Goal: Task Accomplishment & Management: Complete application form

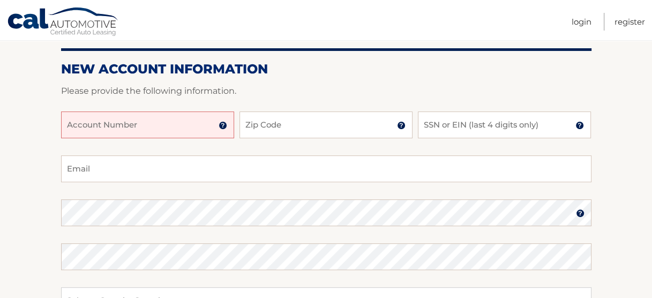
scroll to position [136, 0]
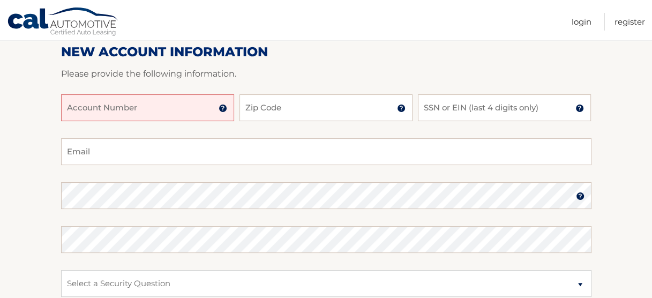
click at [81, 121] on input "Account Number" at bounding box center [147, 107] width 173 height 27
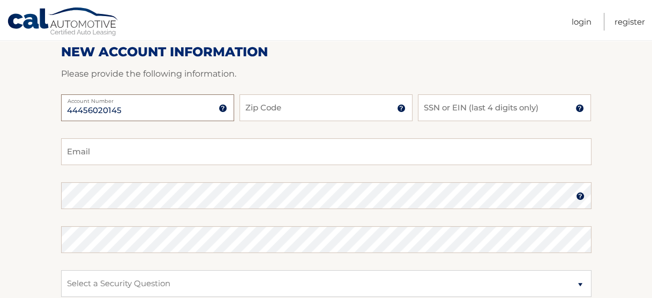
type input "44456020145"
click at [272, 114] on input "Zip Code" at bounding box center [325, 107] width 173 height 27
type input "10312"
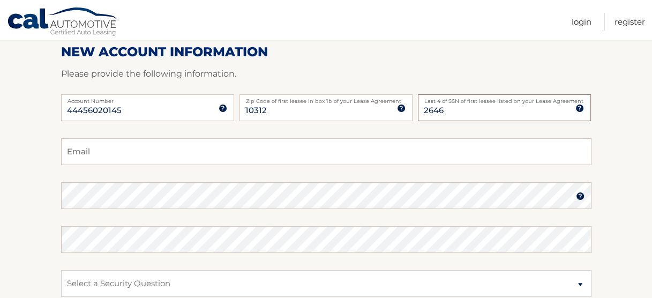
type input "2646"
click at [76, 165] on input "Email" at bounding box center [326, 151] width 530 height 27
type input "jojofly11@gmail.com"
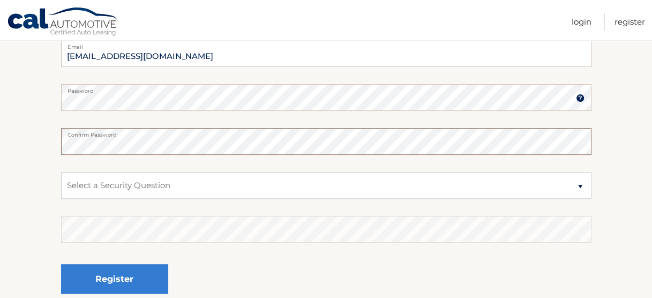
scroll to position [235, 0]
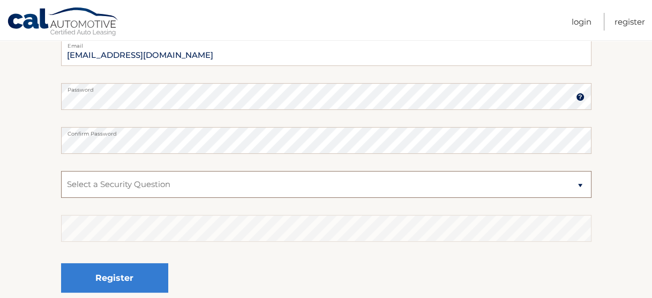
click at [579, 192] on select "Select a Security Question What was the name of your elementary school? What is…" at bounding box center [326, 184] width 530 height 27
select select "5"
click at [61, 180] on select "Select a Security Question What was the name of your elementary school? What is…" at bounding box center [326, 184] width 530 height 27
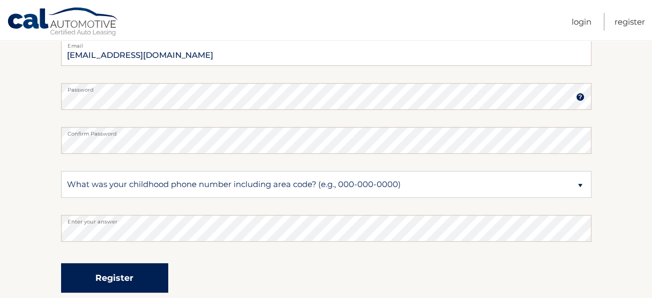
click at [117, 281] on button "Register" at bounding box center [114, 277] width 107 height 29
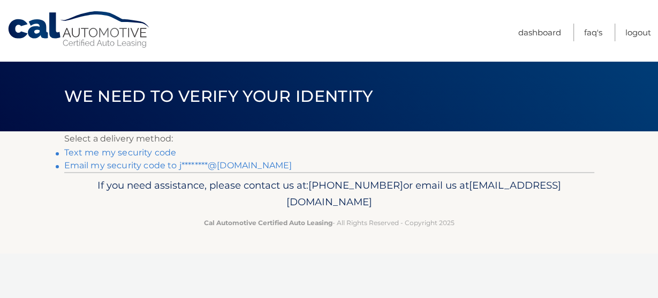
click at [108, 170] on link "Email my security code to j********@[DOMAIN_NAME]" at bounding box center [178, 165] width 228 height 10
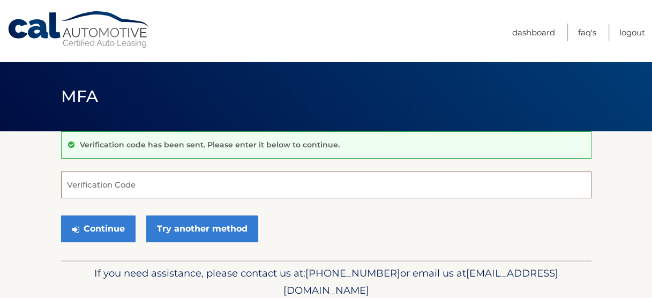
click at [92, 190] on input "Verification Code" at bounding box center [326, 184] width 530 height 27
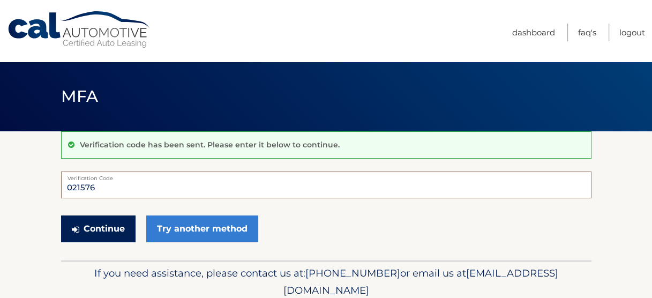
type input "021576"
click at [100, 233] on button "Continue" at bounding box center [98, 228] width 74 height 27
click at [94, 234] on button "Continue" at bounding box center [98, 228] width 74 height 27
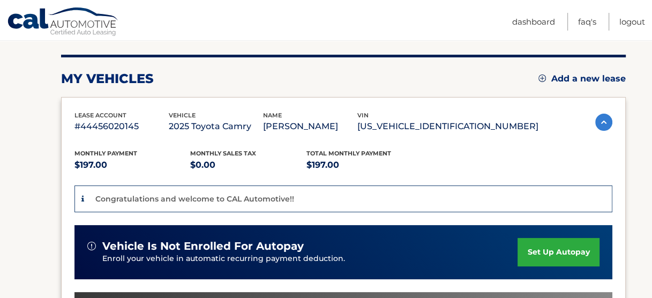
scroll to position [124, 0]
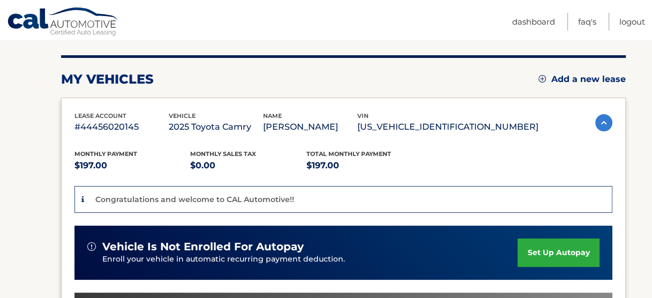
click at [33, 26] on link "Cal Automotive" at bounding box center [63, 22] width 113 height 31
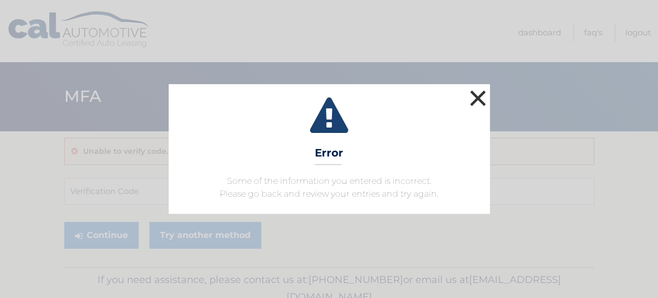
click at [474, 87] on button "×" at bounding box center [478, 97] width 21 height 21
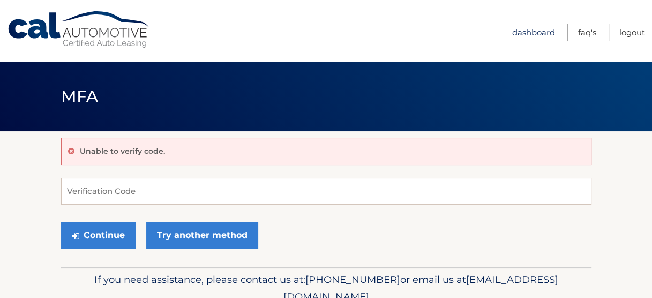
click at [512, 28] on link "Dashboard" at bounding box center [533, 33] width 43 height 18
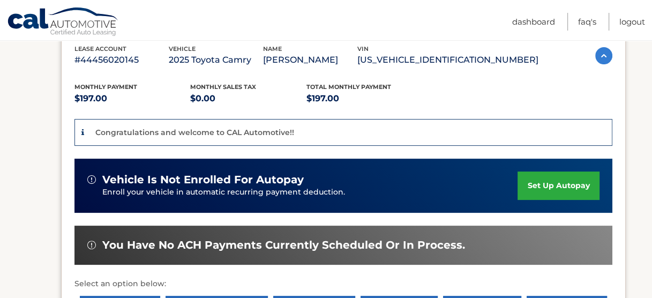
scroll to position [192, 0]
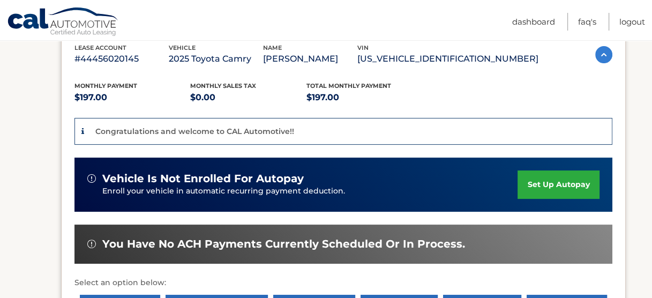
click at [544, 184] on link "set up autopay" at bounding box center [558, 184] width 81 height 28
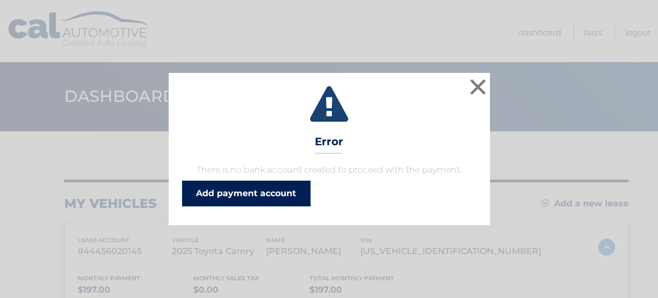
click at [266, 206] on link "Add payment account" at bounding box center [246, 194] width 129 height 26
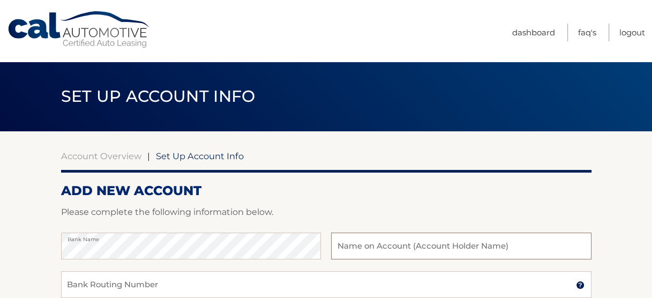
click at [366, 251] on input "text" at bounding box center [461, 246] width 260 height 27
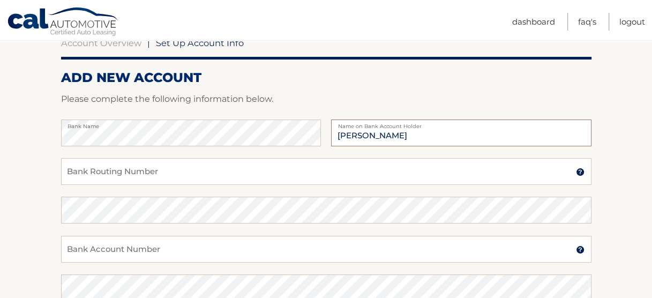
scroll to position [114, 0]
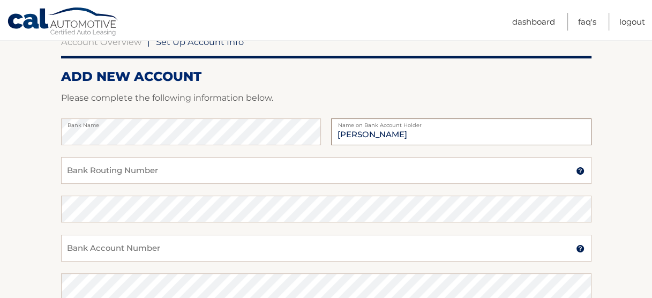
type input "[PERSON_NAME]"
click at [96, 182] on input "Bank Routing Number" at bounding box center [326, 170] width 530 height 27
type input "314074269"
click at [77, 261] on input "Bank Account Number" at bounding box center [326, 248] width 530 height 27
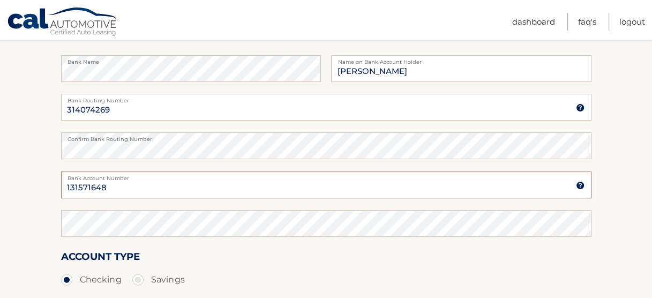
scroll to position [191, 0]
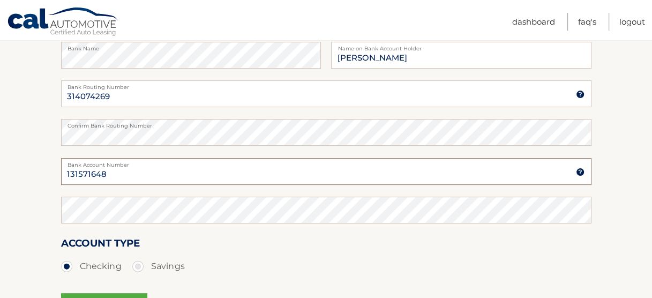
type input "131571648"
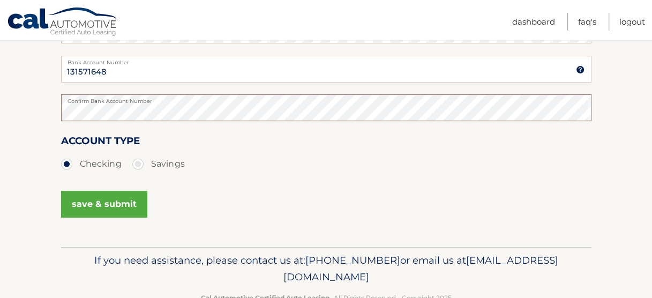
scroll to position [294, 0]
click at [94, 217] on button "save & submit" at bounding box center [104, 203] width 86 height 27
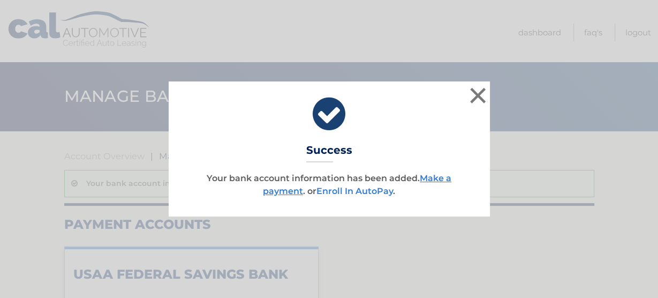
click at [381, 194] on link "Enroll In AutoPay" at bounding box center [355, 191] width 77 height 10
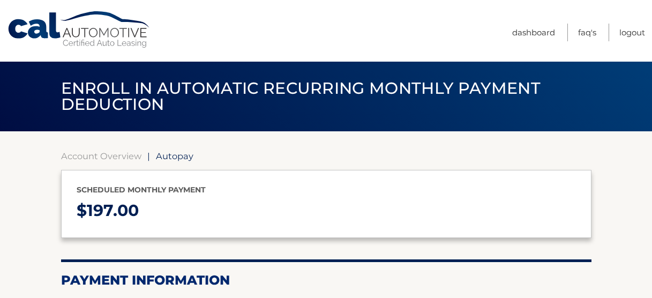
select select "OTcwNmVkNTMtOTYwYi00ZjBlLTgwOTgtY2JmMDQ2ZjZlZjUy"
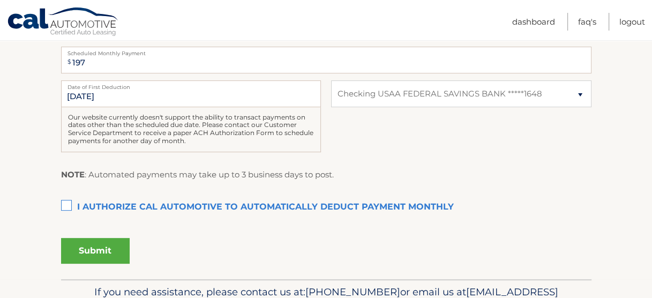
scroll to position [256, 0]
click at [65, 218] on label "I authorize cal automotive to automatically deduct payment monthly This checkbo…" at bounding box center [326, 206] width 530 height 21
click at [0, 0] on input "I authorize cal automotive to automatically deduct payment monthly This checkbo…" at bounding box center [0, 0] width 0 height 0
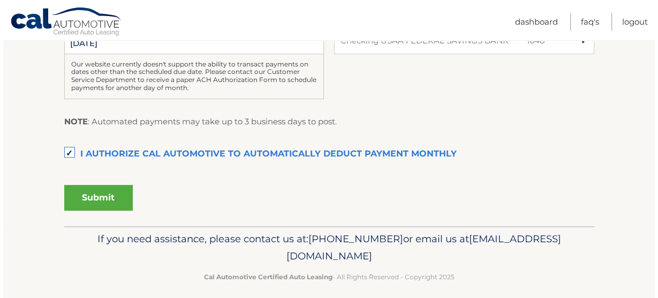
scroll to position [310, 0]
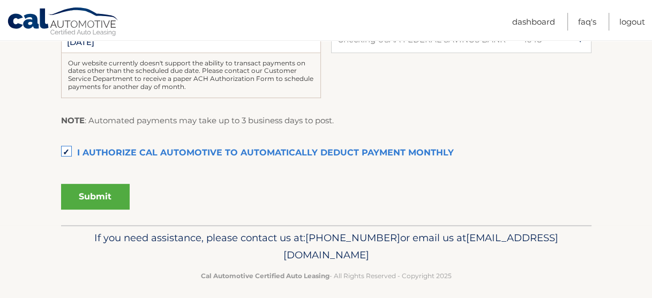
click at [86, 209] on button "Submit" at bounding box center [95, 197] width 69 height 26
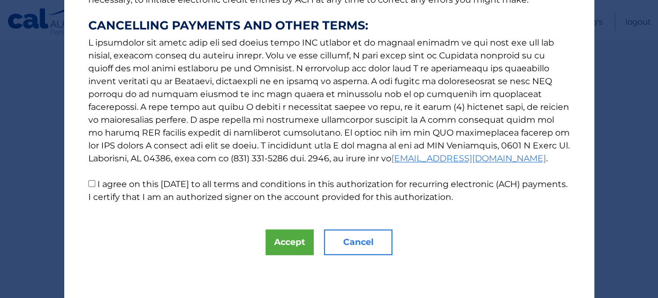
scroll to position [361, 0]
click at [88, 187] on input "I agree on this [DATE] to all terms and conditions in this authorization for re…" at bounding box center [91, 183] width 7 height 7
checkbox input "true"
click at [287, 234] on button "Accept" at bounding box center [290, 242] width 48 height 26
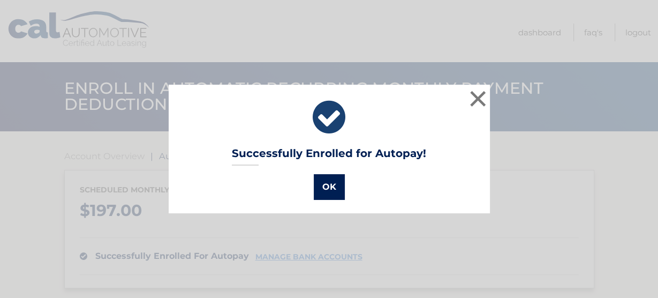
click at [334, 182] on button "OK" at bounding box center [329, 187] width 31 height 26
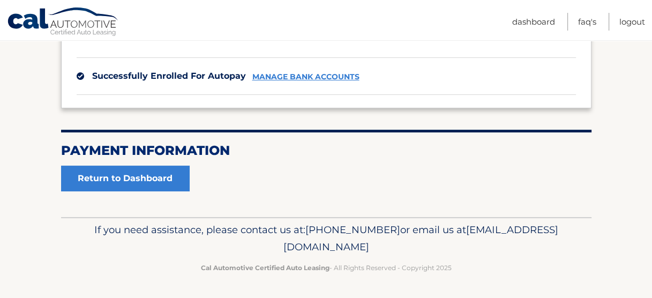
scroll to position [191, 0]
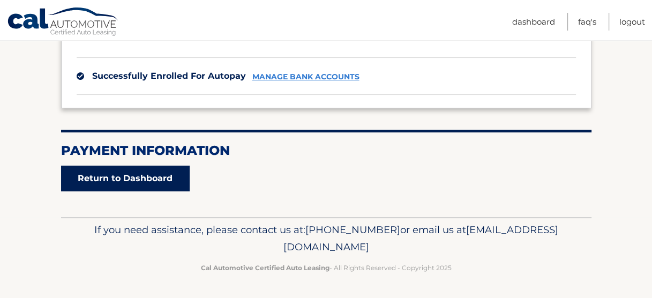
click at [134, 191] on link "Return to Dashboard" at bounding box center [125, 179] width 129 height 26
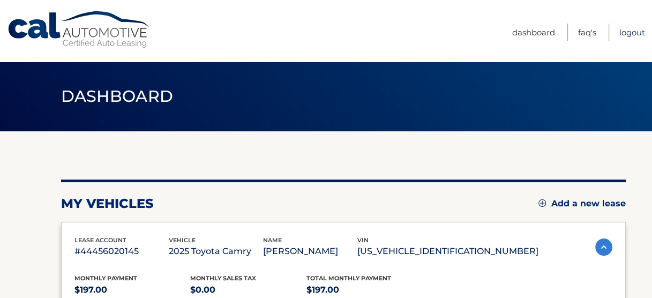
click at [635, 30] on link "Logout" at bounding box center [632, 33] width 26 height 18
